Goal: Transaction & Acquisition: Purchase product/service

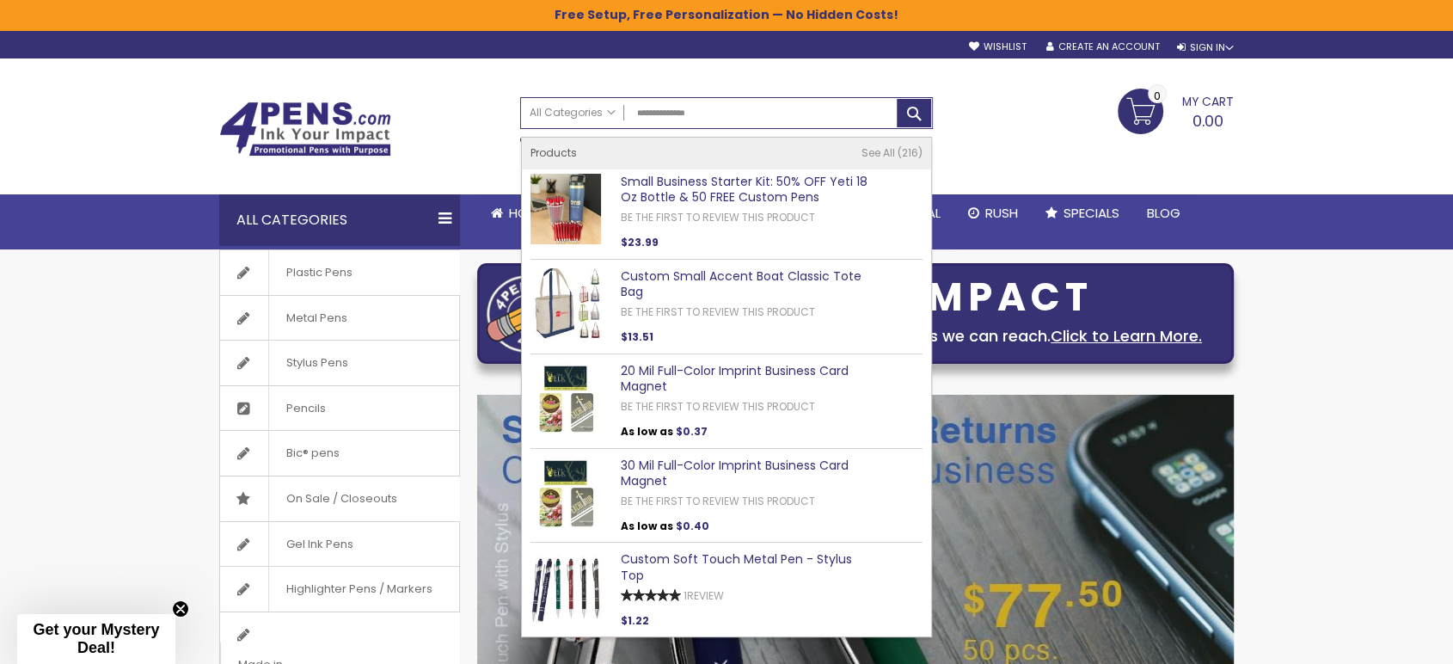
type input "**********"
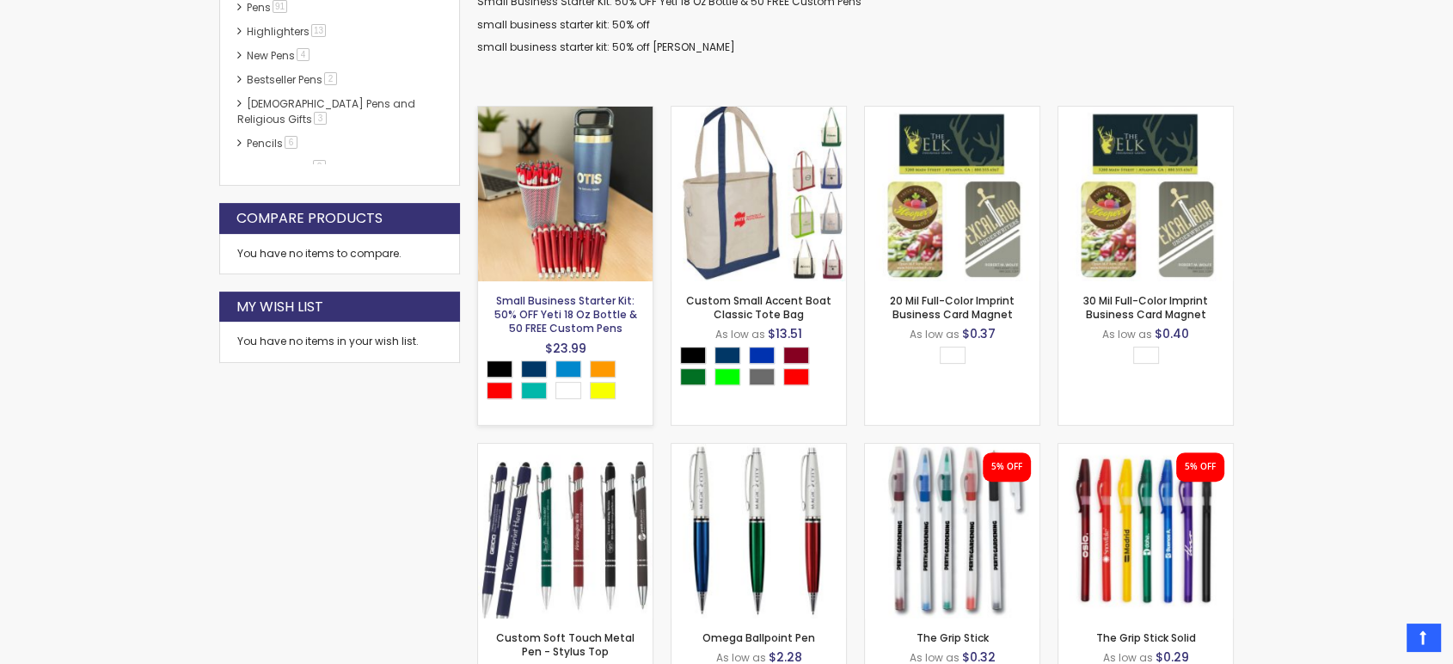
click at [594, 315] on link "Small Business Starter Kit: 50% OFF Yeti 18 Oz Bottle & 50 FREE Custom Pens" at bounding box center [565, 314] width 143 height 42
